Goal: Download file/media

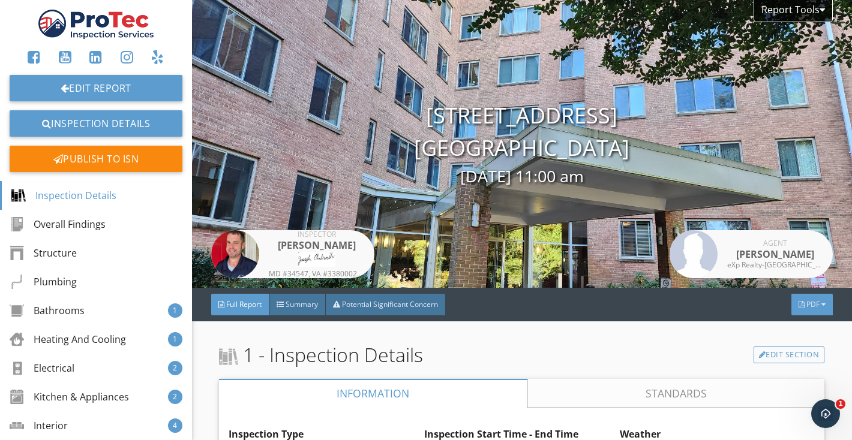
click at [826, 306] on div "PDF" at bounding box center [812, 305] width 41 height 22
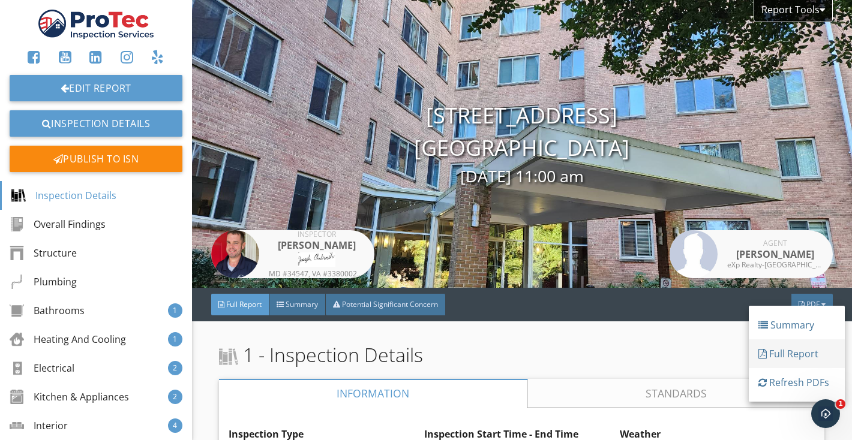
click at [808, 353] on div "Full Report" at bounding box center [797, 354] width 77 height 14
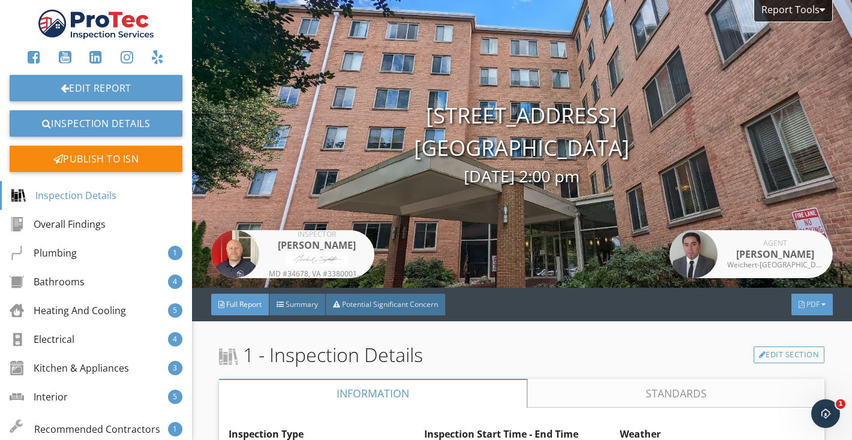
click at [817, 301] on span "PDF" at bounding box center [813, 304] width 13 height 10
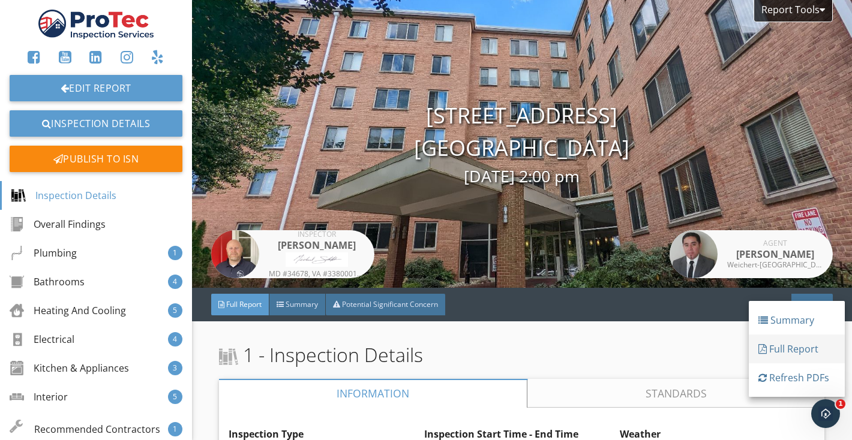
click at [809, 357] on link "Full Report" at bounding box center [797, 349] width 96 height 29
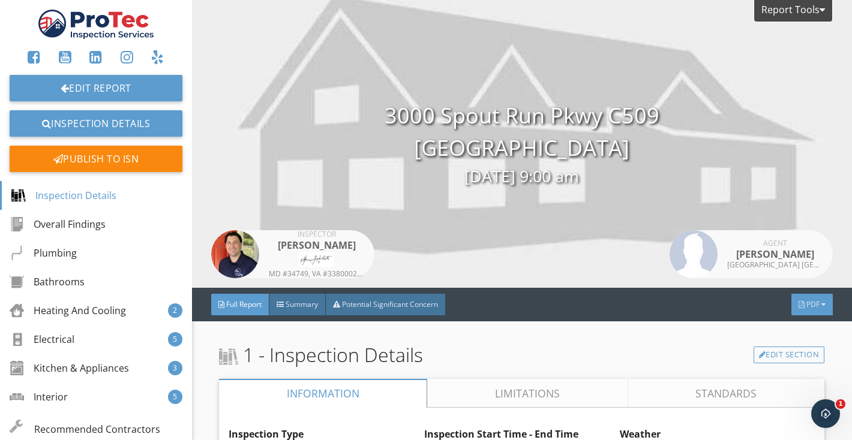
click at [823, 305] on div at bounding box center [824, 304] width 4 height 7
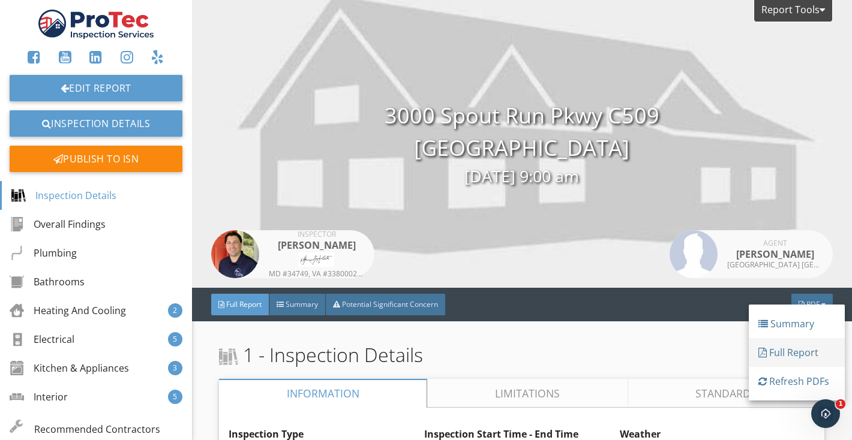
click at [810, 352] on div "Full Report" at bounding box center [797, 353] width 77 height 14
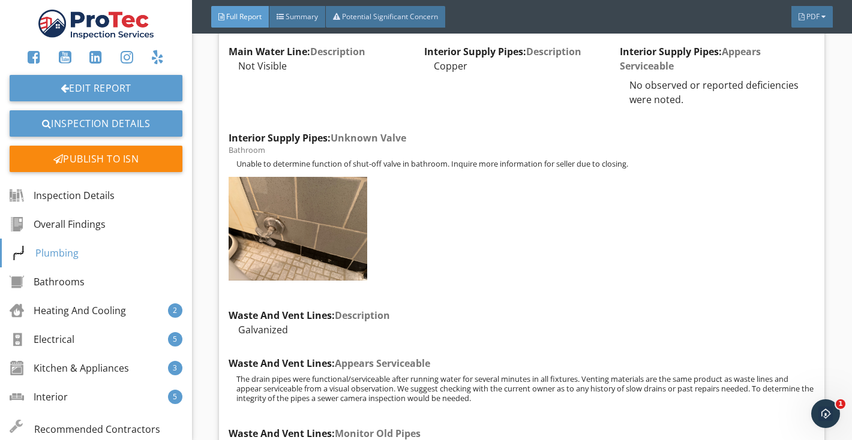
scroll to position [1086, 0]
